Goal: Task Accomplishment & Management: Use online tool/utility

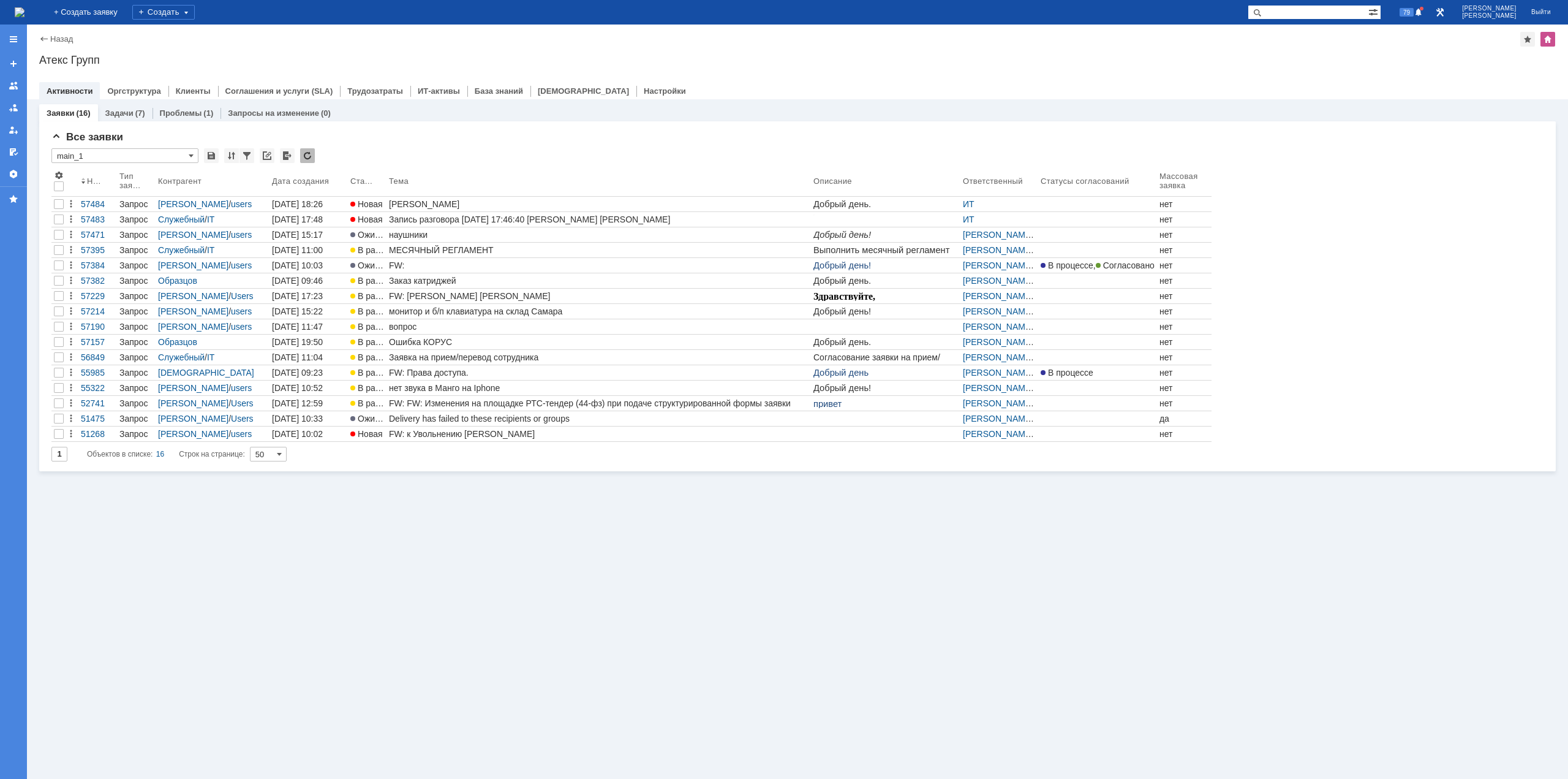
click at [24, 12] on img at bounding box center [20, 12] width 9 height 9
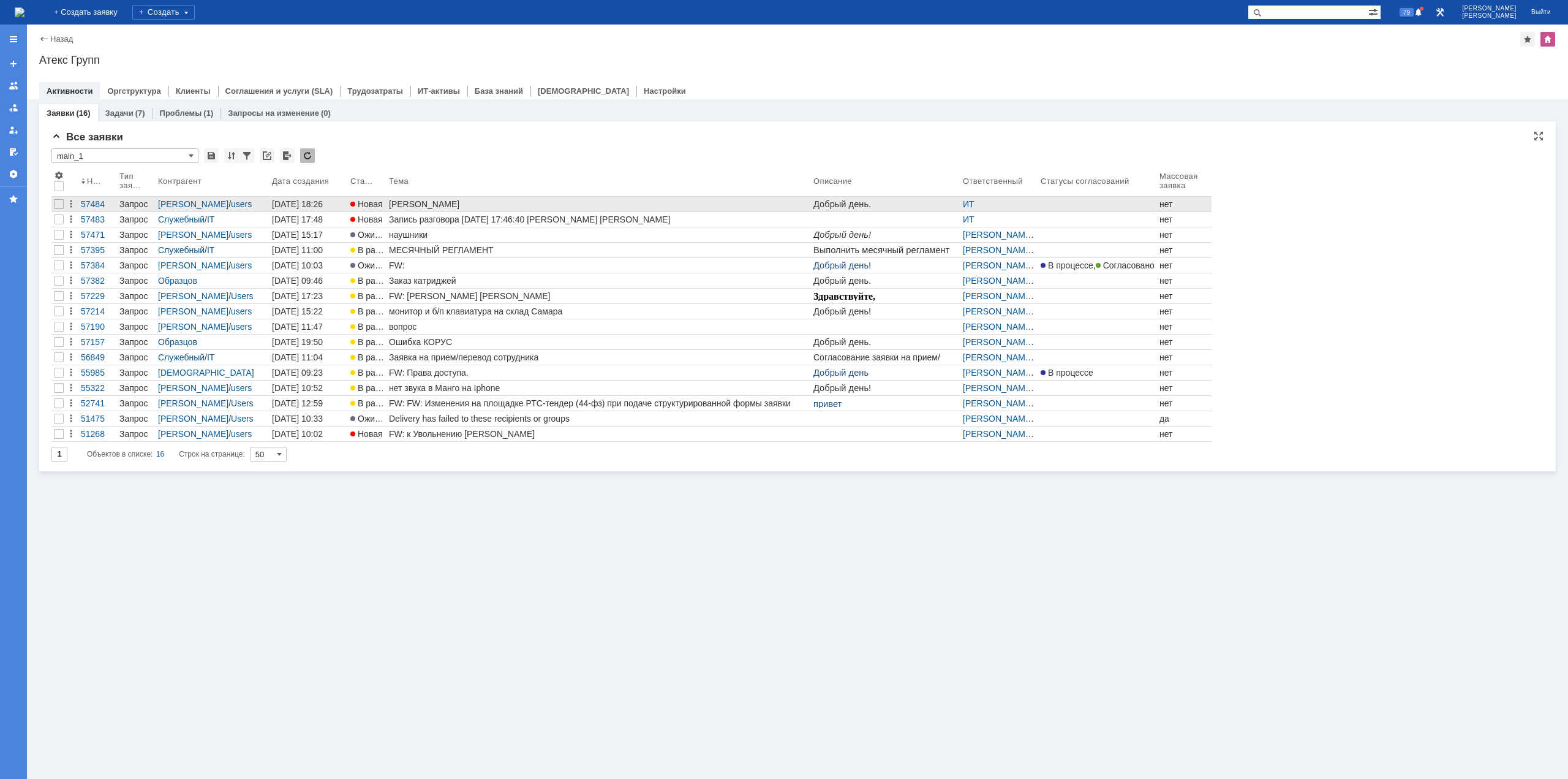
click at [404, 204] on div "[PERSON_NAME]" at bounding box center [599, 204] width 420 height 9
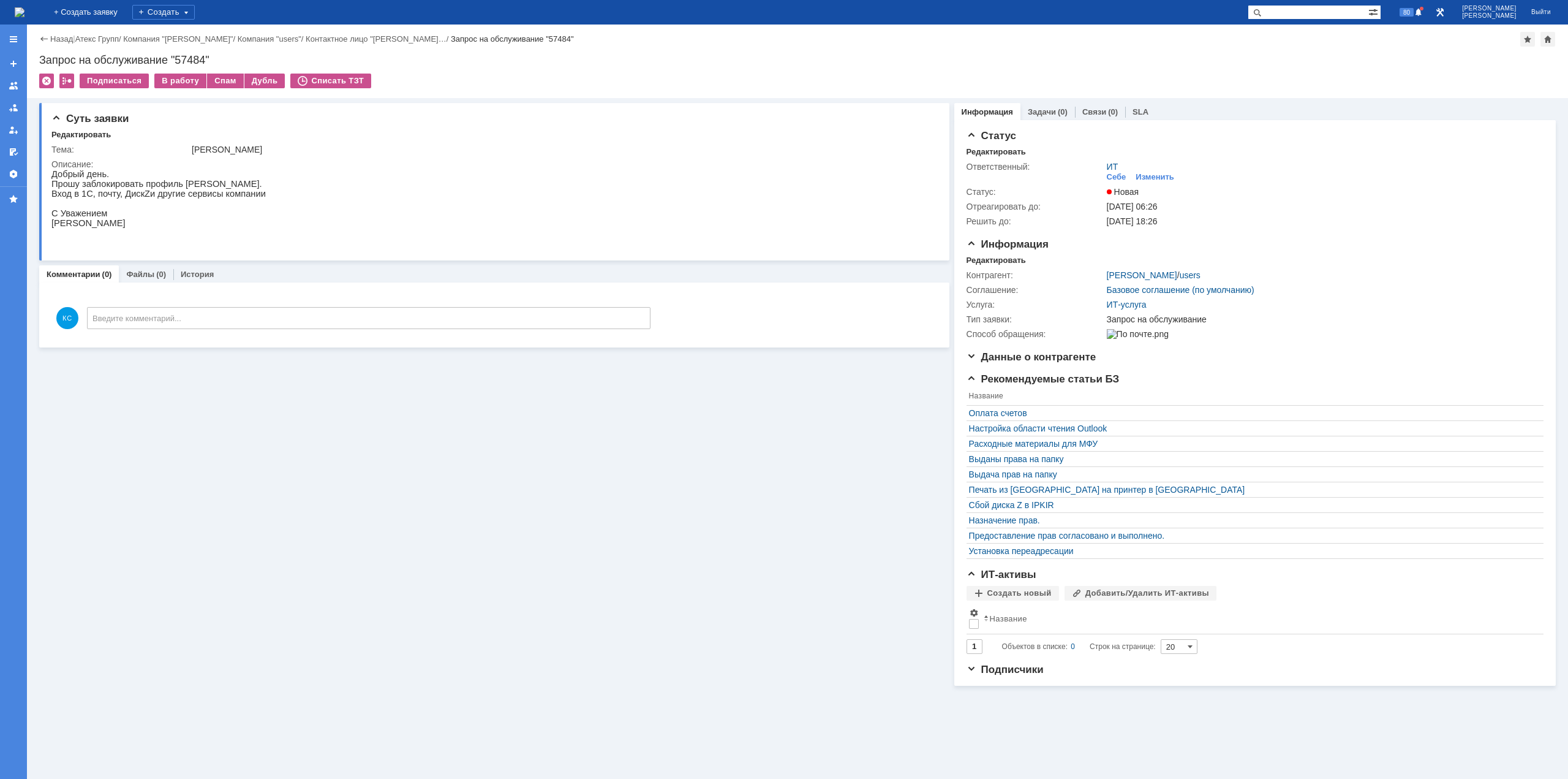
click at [533, 468] on div "Суть заявки Редактировать Тема: [PERSON_NAME] Описание: Комментарии (0) Файлы (…" at bounding box center [494, 391] width 910 height 587
click at [313, 403] on div "Суть заявки Редактировать Тема: [PERSON_NAME] Описание: Комментарии (0) Файлы (…" at bounding box center [494, 391] width 910 height 587
click at [544, 511] on div "Суть заявки Редактировать Тема: [PERSON_NAME] Описание: Комментарии (0) Файлы (…" at bounding box center [494, 391] width 910 height 587
click at [179, 85] on div "В работу" at bounding box center [181, 81] width 52 height 15
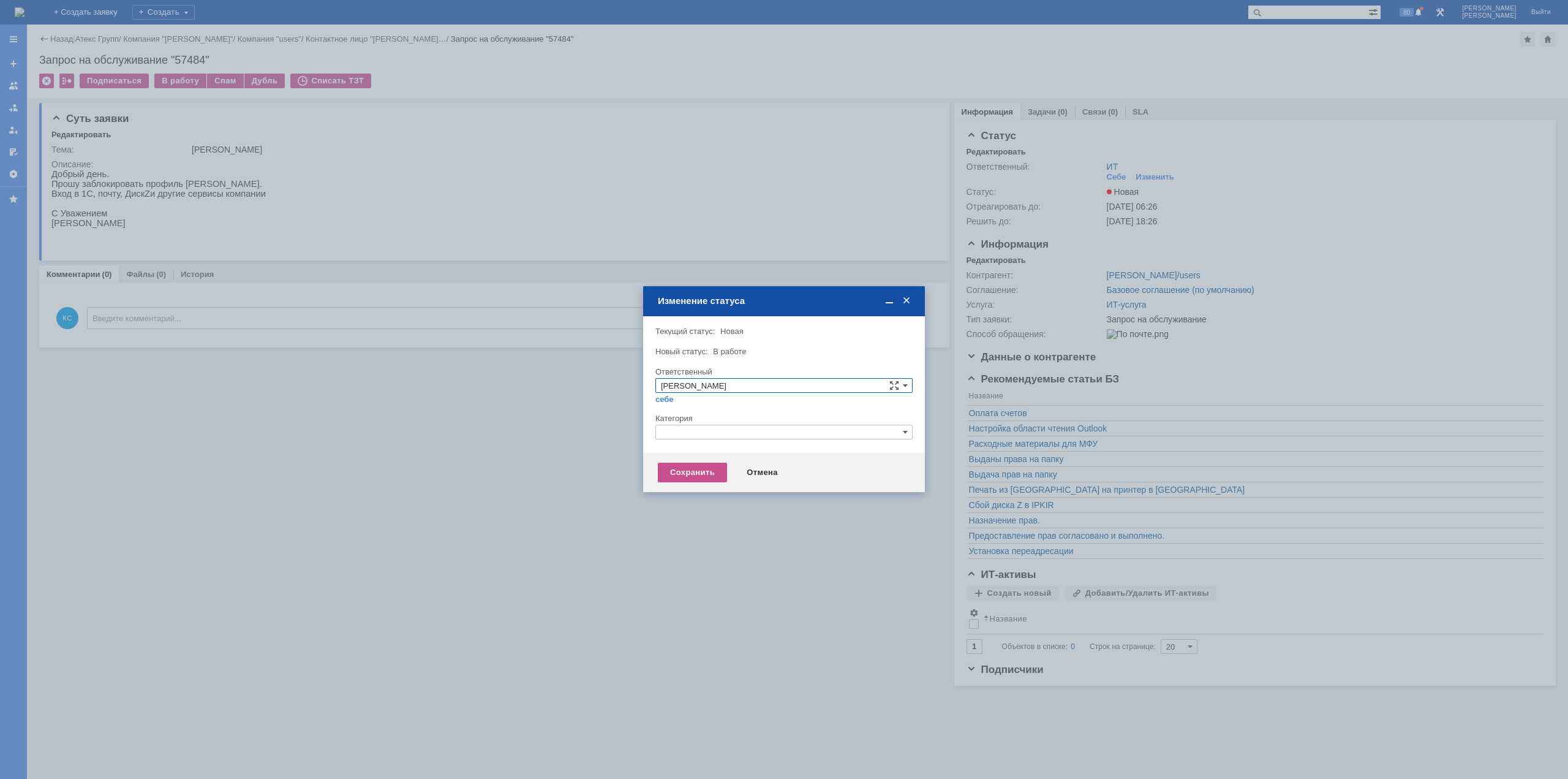
click at [527, 116] on div at bounding box center [784, 389] width 1568 height 779
click at [717, 433] on input "text" at bounding box center [784, 432] width 257 height 15
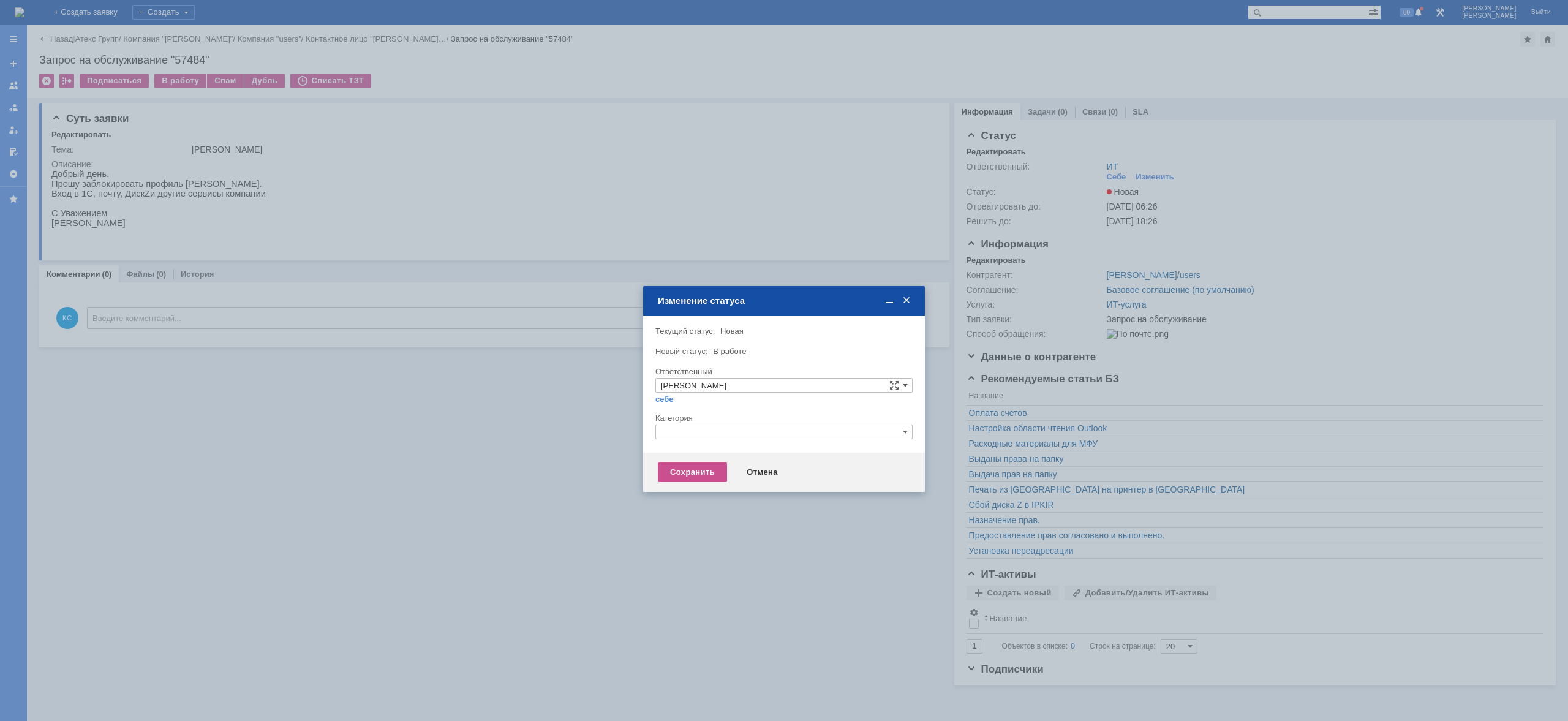
click at [717, 436] on input "text" at bounding box center [784, 431] width 257 height 15
type input "прме"
click at [534, 693] on div at bounding box center [784, 360] width 1568 height 721
click at [724, 499] on span "Прием(увольнение) сотрудников" at bounding box center [784, 503] width 246 height 9
type input "Прием(увольнение) сотрудников"
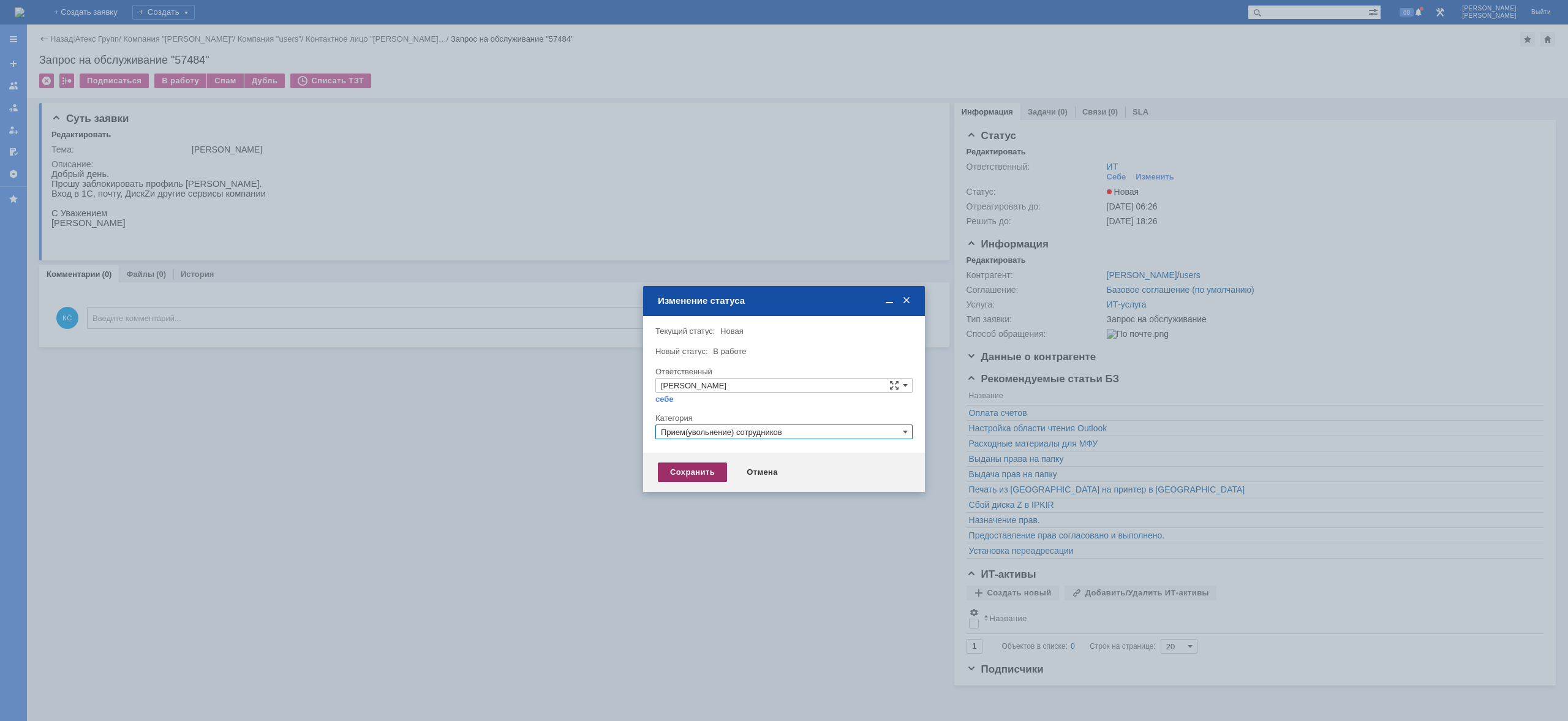
click at [688, 475] on div "Сохранить" at bounding box center [693, 472] width 69 height 20
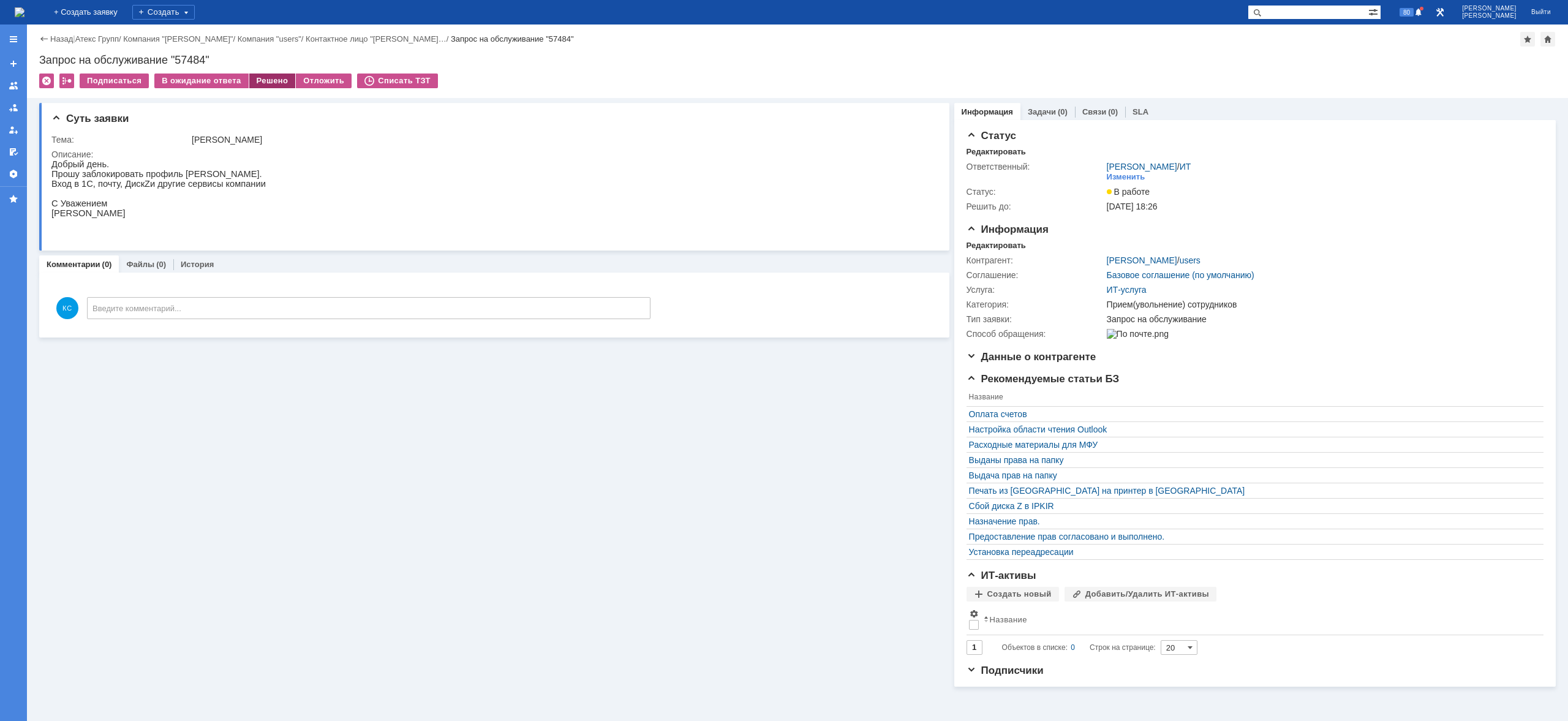
click at [272, 80] on div "Решено" at bounding box center [272, 80] width 47 height 15
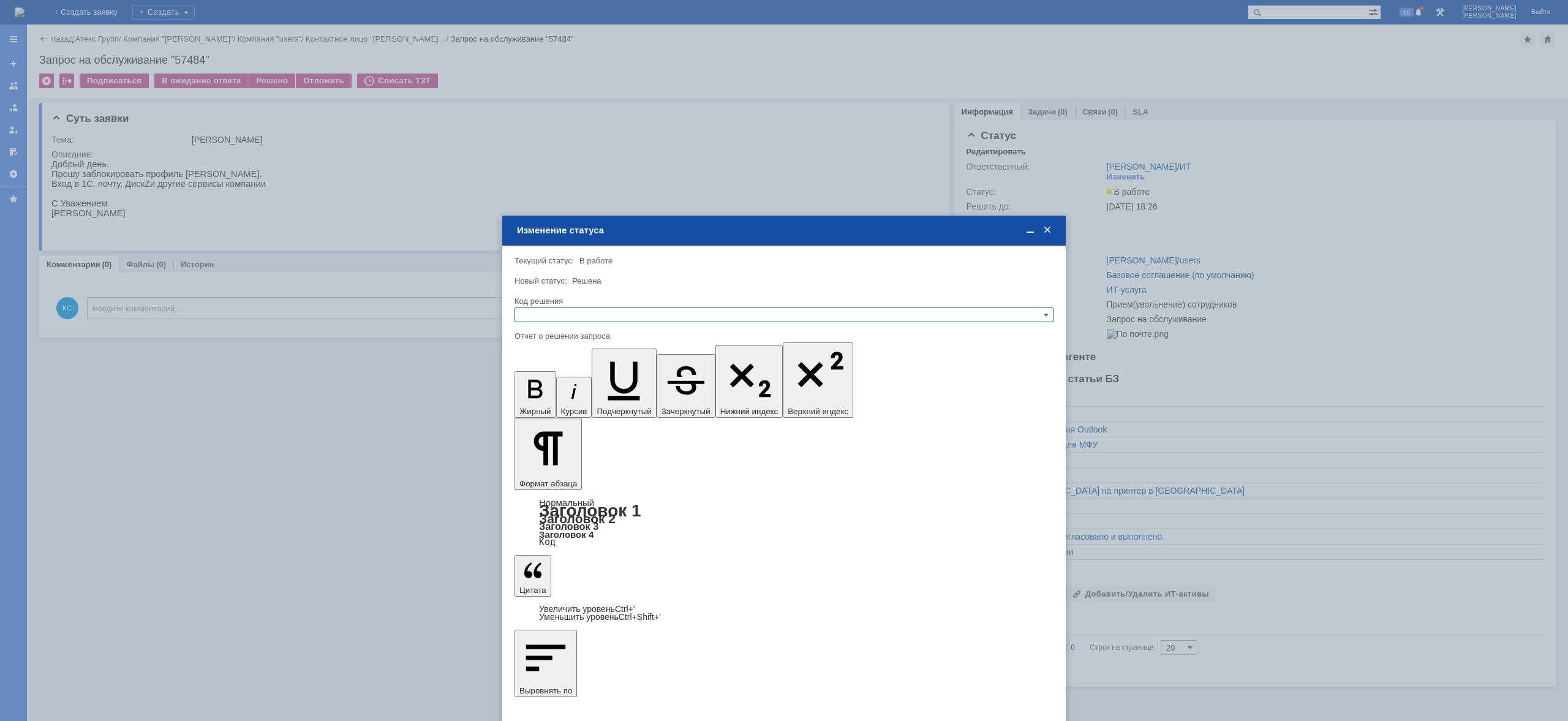
click at [642, 312] on input "text" at bounding box center [784, 315] width 539 height 15
click at [627, 372] on span "Решено" at bounding box center [784, 374] width 528 height 9
type input "Решено"
drag, startPoint x: 650, startPoint y: 3626, endPoint x: 507, endPoint y: 3621, distance: 143.1
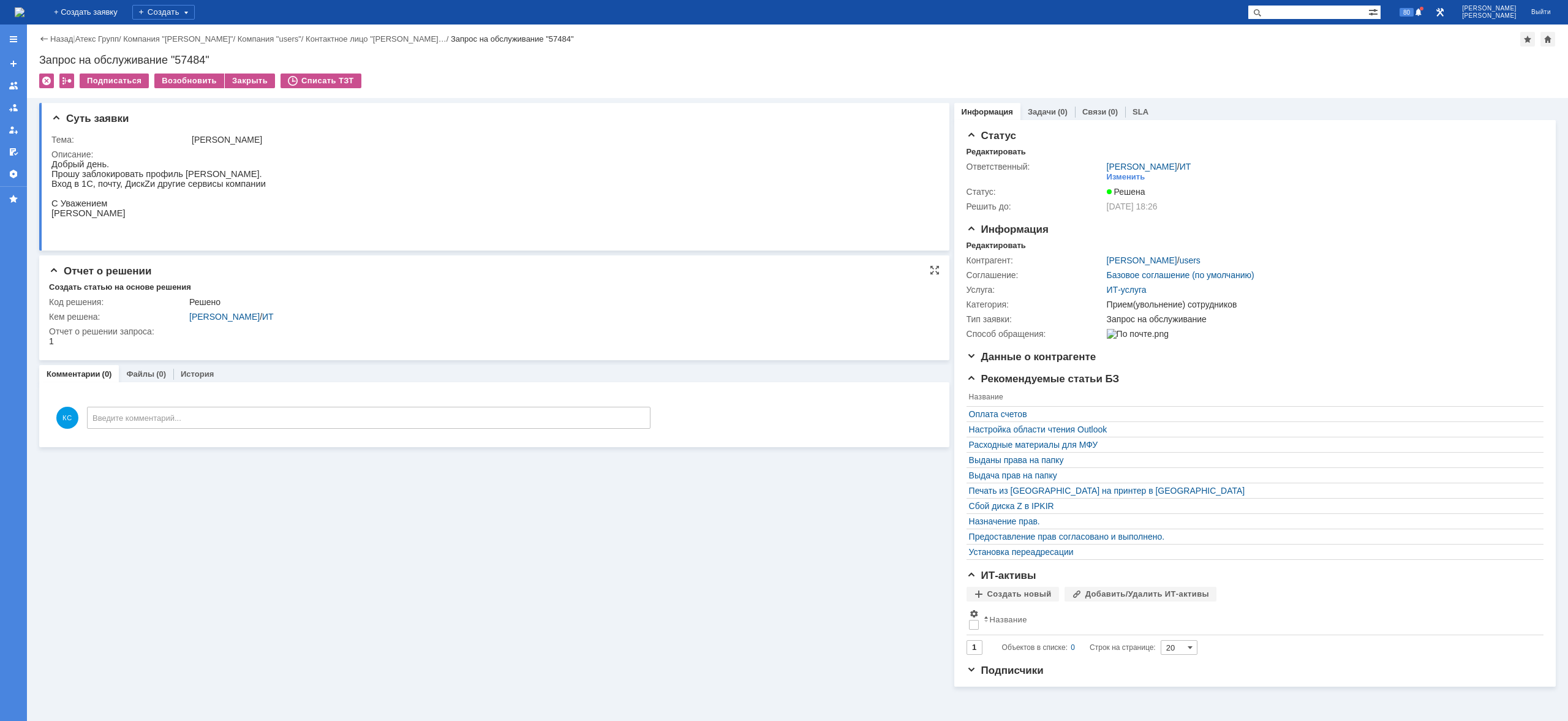
click at [440, 326] on td "Отчет о решении запроса:" at bounding box center [489, 337] width 881 height 26
click at [319, 228] on html "Добрый день. Прошу заблокировать профиль [PERSON_NAME]. Вход в 1С, почту, Диск …" at bounding box center [490, 193] width 878 height 69
click at [24, 10] on img at bounding box center [20, 12] width 9 height 9
